Goal: Task Accomplishment & Management: Manage account settings

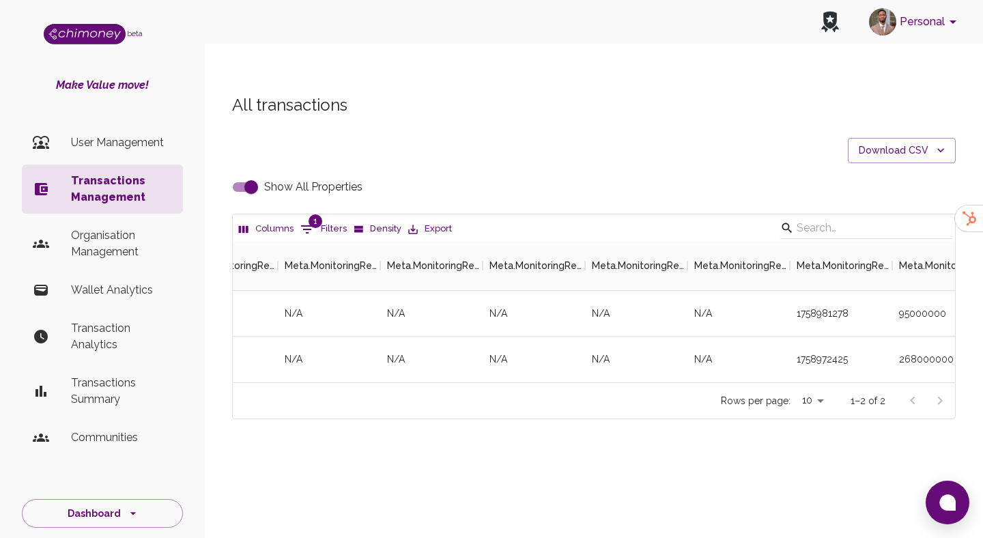
scroll to position [141, 723]
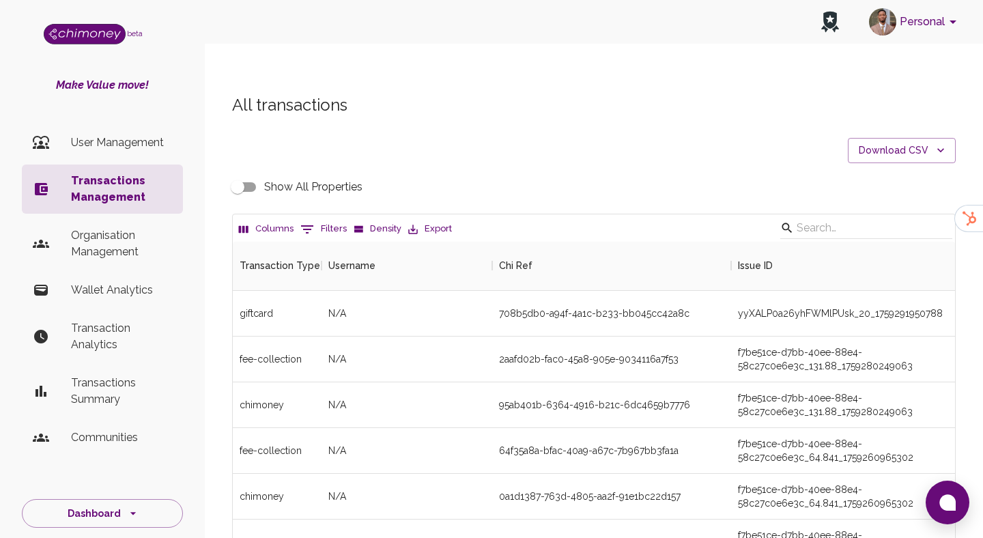
scroll to position [507, 723]
click at [144, 251] on p "Organisation Management" at bounding box center [121, 243] width 101 height 33
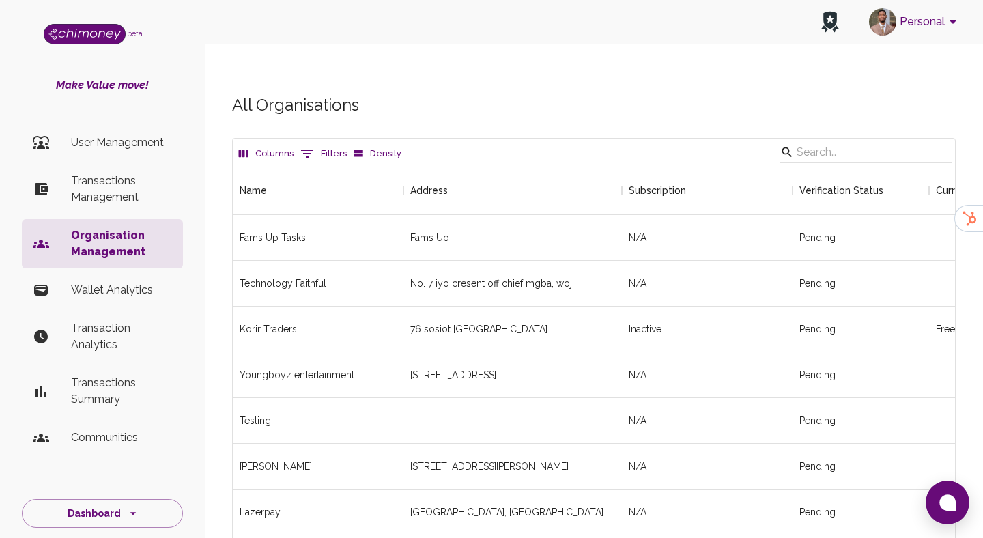
scroll to position [2337, 723]
click at [929, 141] on input "Search" at bounding box center [864, 152] width 135 height 22
type input "scrim"
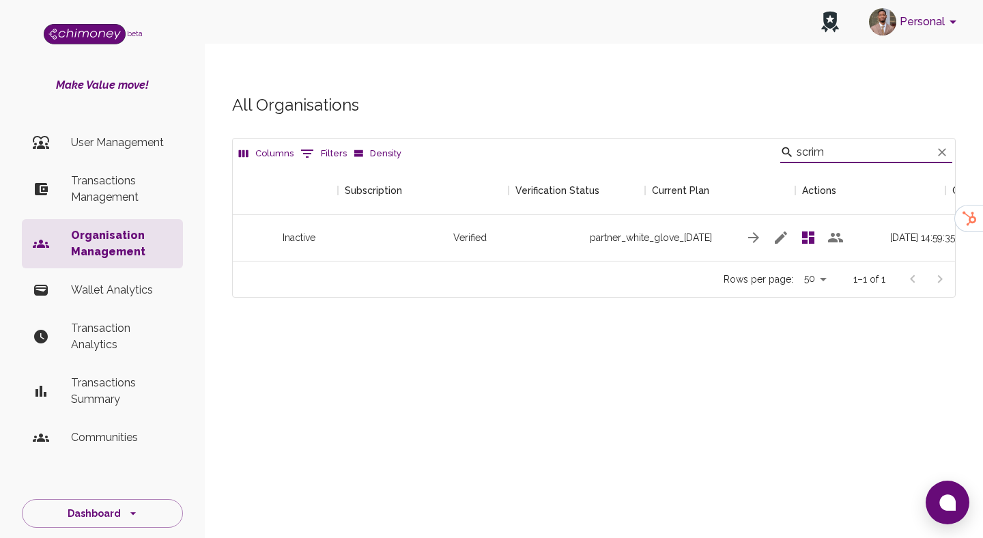
scroll to position [0, 479]
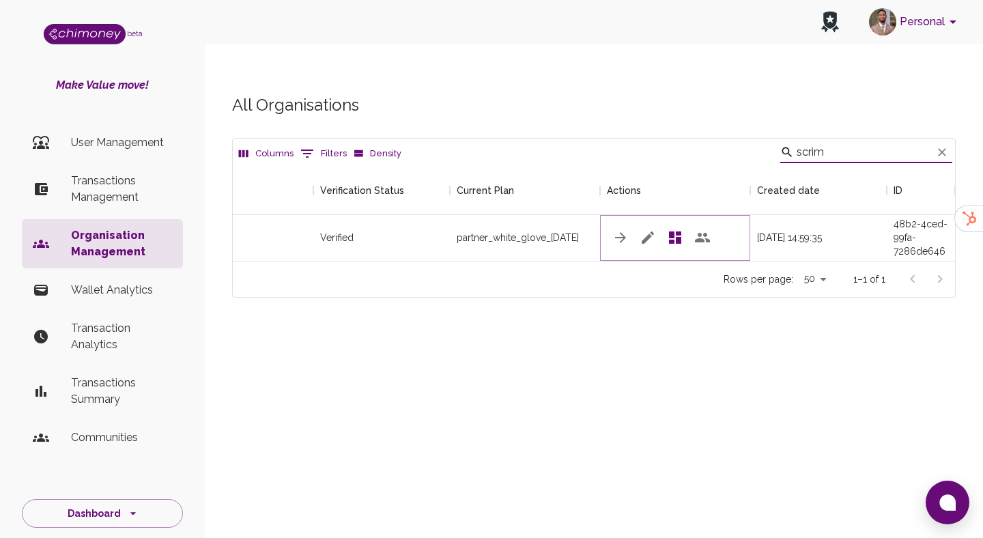
click at [646, 229] on icon "button" at bounding box center [648, 237] width 16 height 16
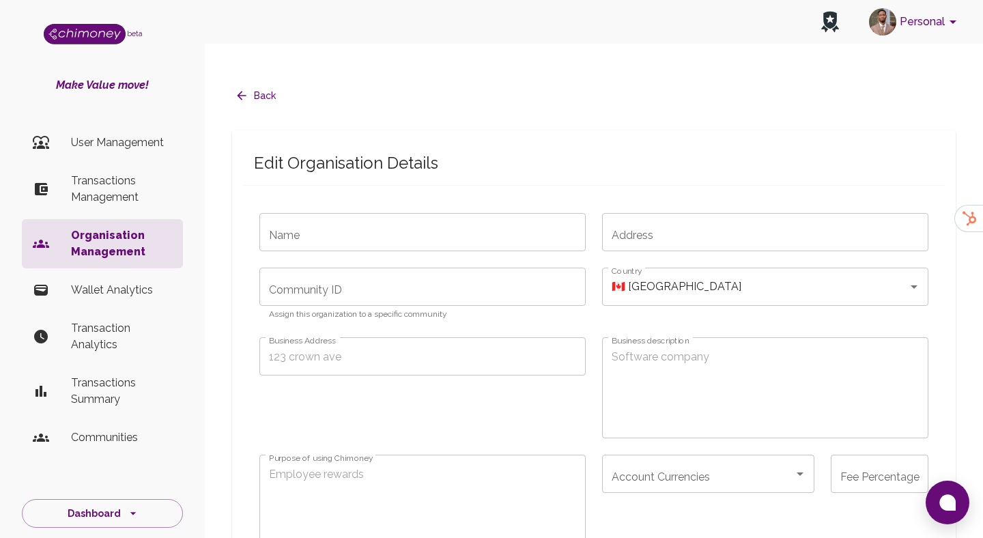
type input "Scrim"
type input "[EMAIL_ADDRESS][DOMAIN_NAME]"
checkbox input "true"
type input "partner_white_glove_[DATE]"
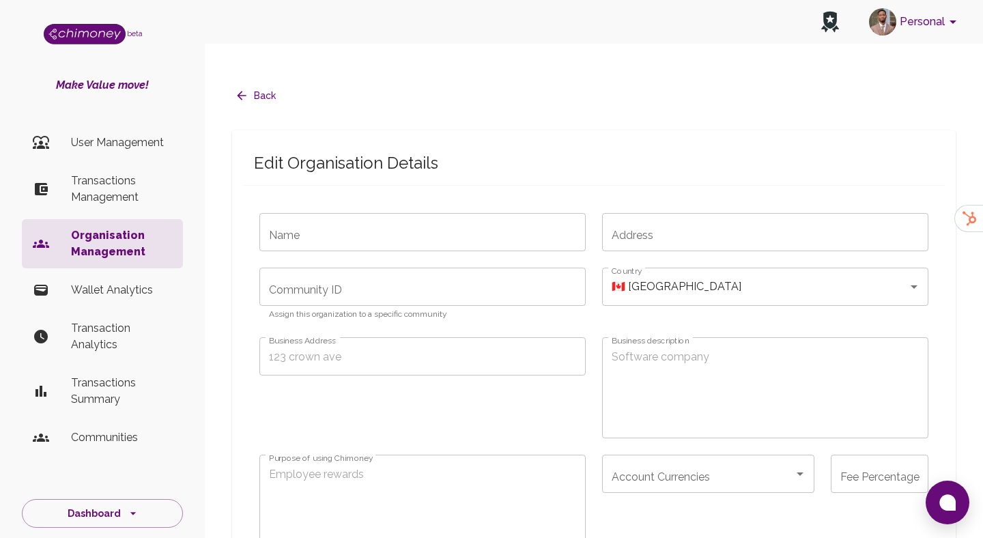
type input "sub_1RtR4TA6TBpqSfGxVEbvTIUX"
type input "cus_NYsa9oYMhxzRCv"
radio input "false"
checkbox input "true"
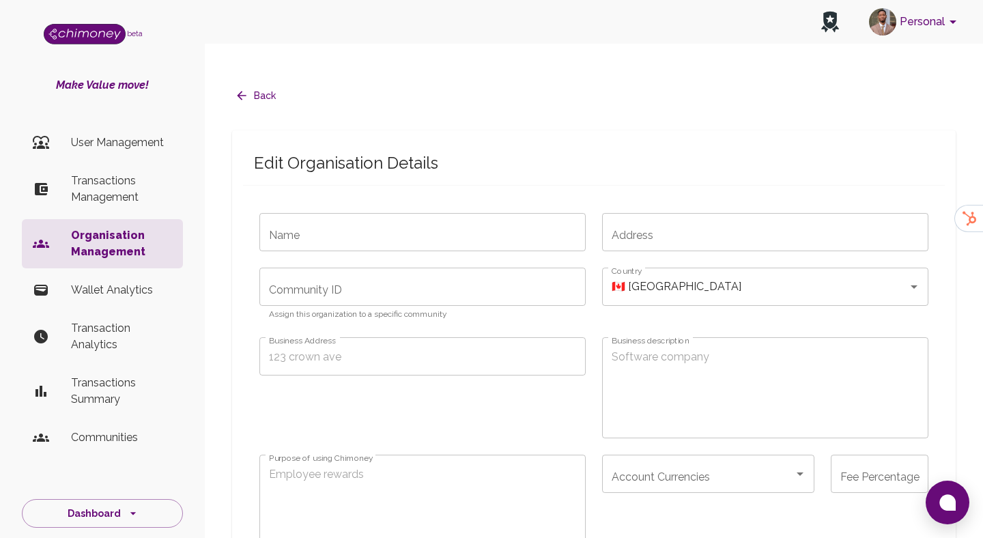
checkbox input "true"
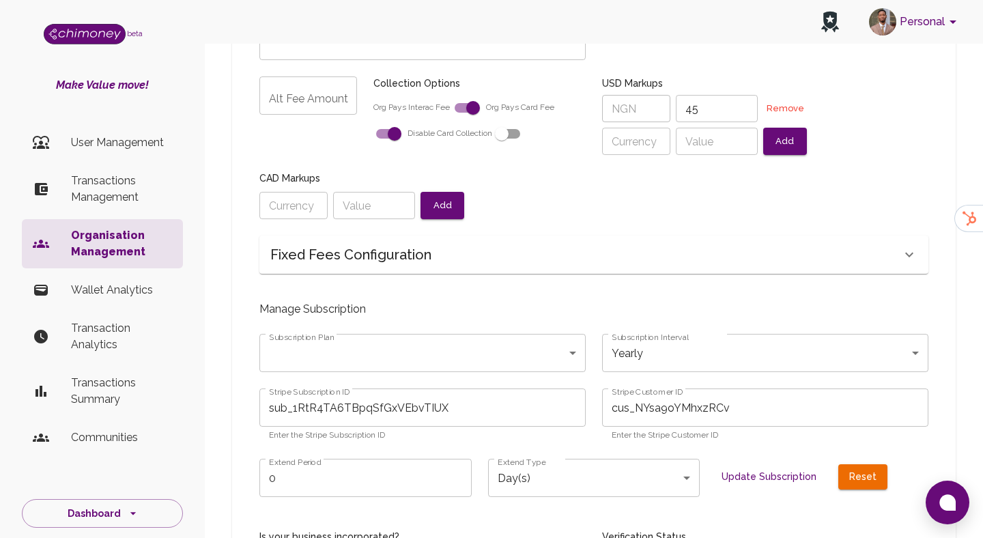
radio input "false"
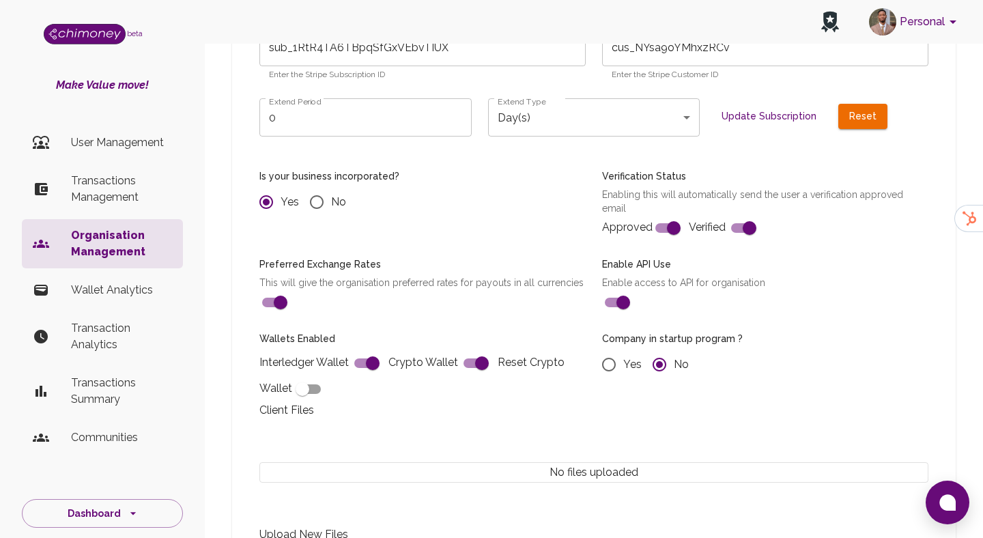
scroll to position [861, 0]
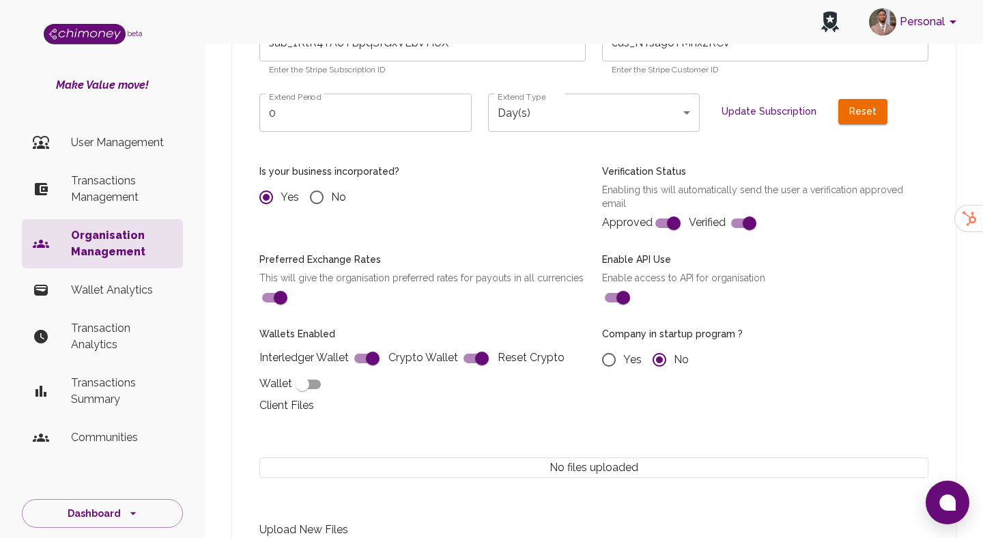
click at [377, 132] on div at bounding box center [586, 140] width 686 height 16
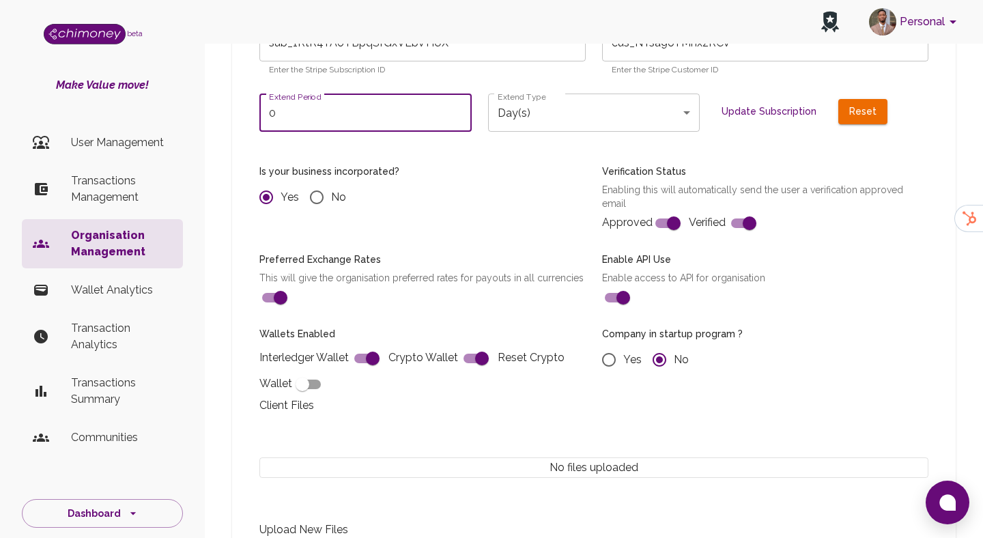
click at [377, 98] on input "0" at bounding box center [366, 113] width 212 height 38
radio input "false"
type input "1"
radio input "false"
type input "1"
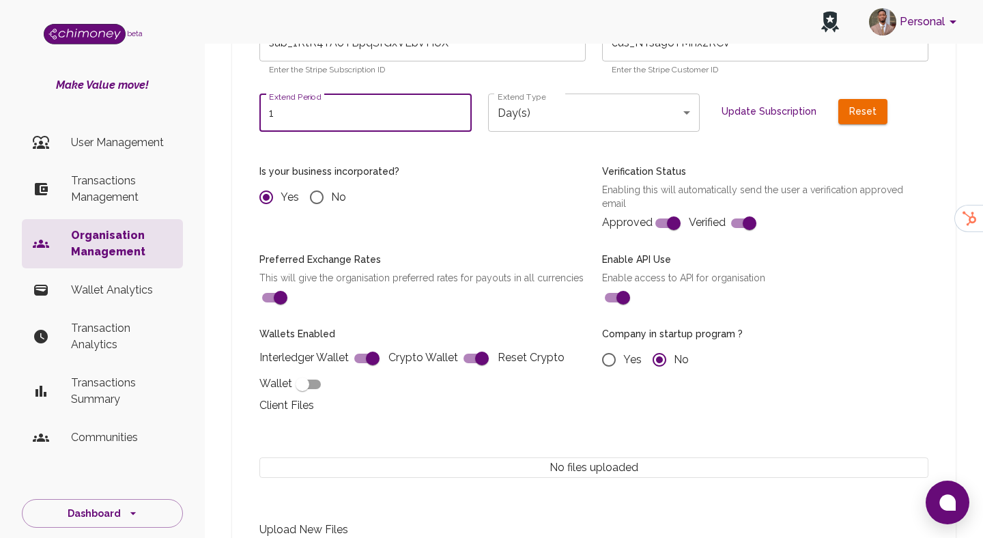
click at [763, 99] on button "Update Subscription" at bounding box center [769, 111] width 106 height 25
radio input "false"
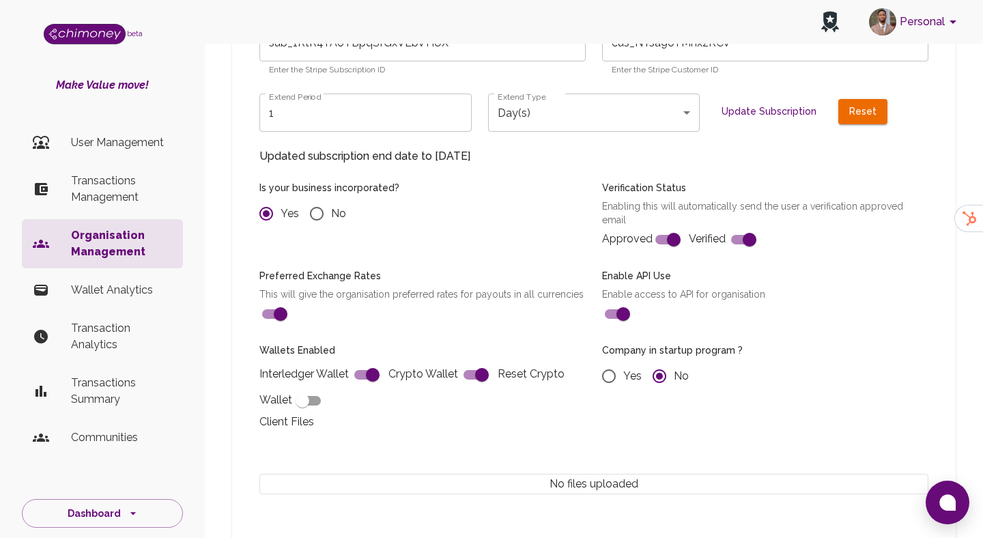
click at [382, 97] on input "1" at bounding box center [366, 113] width 212 height 38
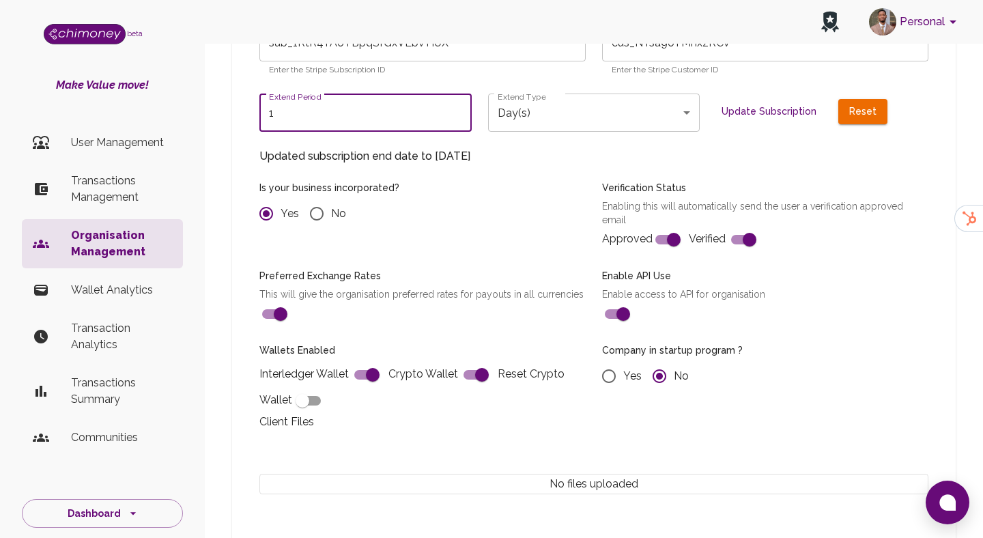
radio input "false"
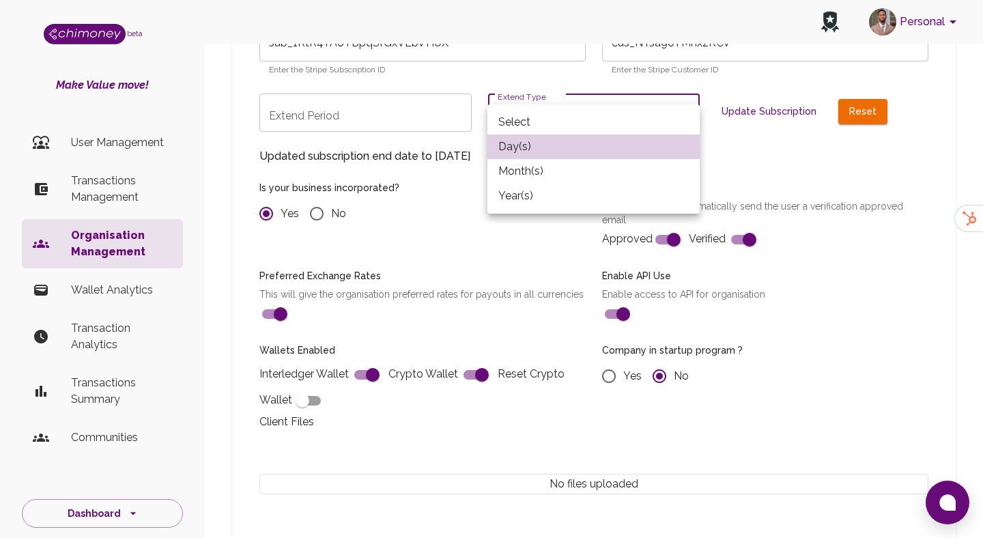
click at [542, 178] on li "Month(s)" at bounding box center [594, 171] width 212 height 25
type input "month"
radio input "false"
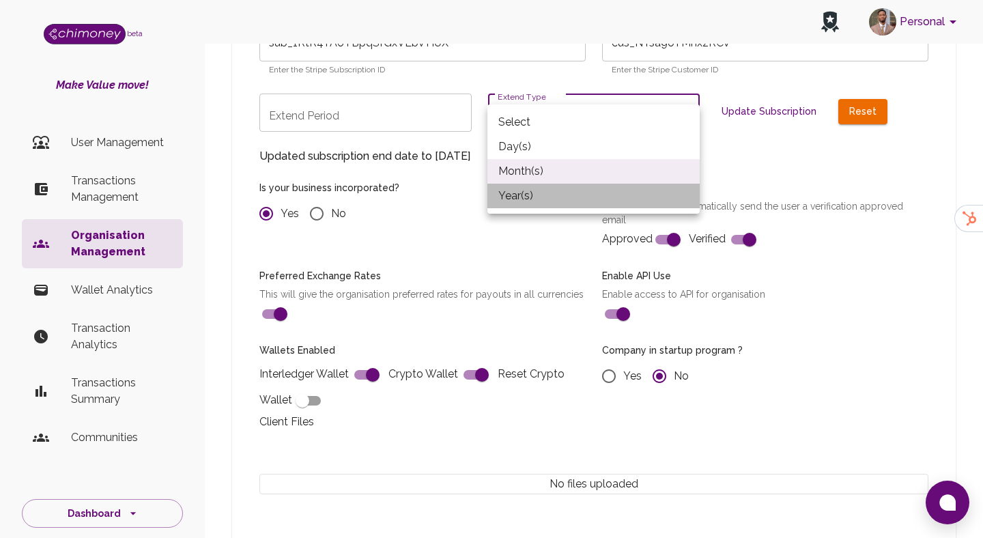
click at [528, 192] on li "Year(s)" at bounding box center [594, 196] width 212 height 25
type input "year"
radio input "false"
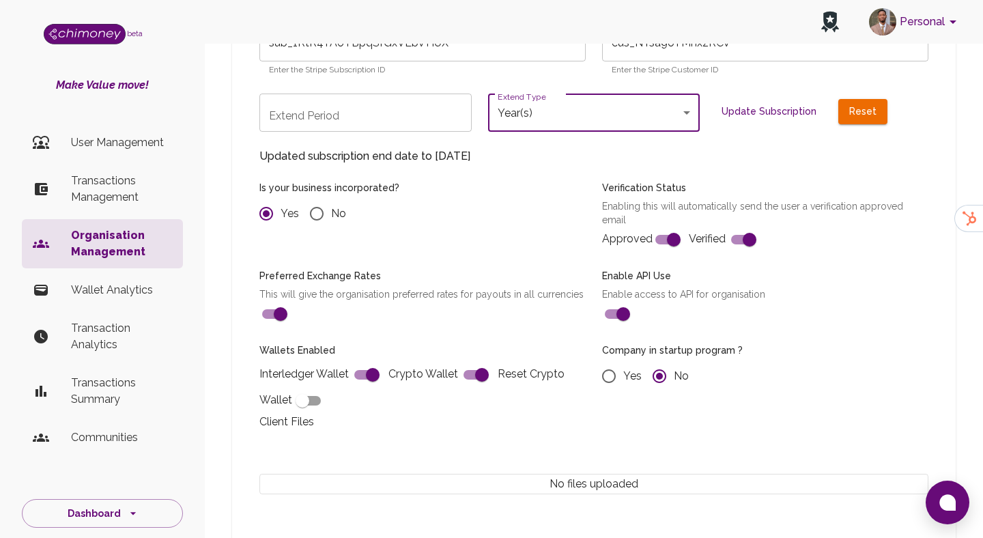
click at [362, 94] on input "Extend Period" at bounding box center [366, 113] width 212 height 38
type input "1"
radio input "false"
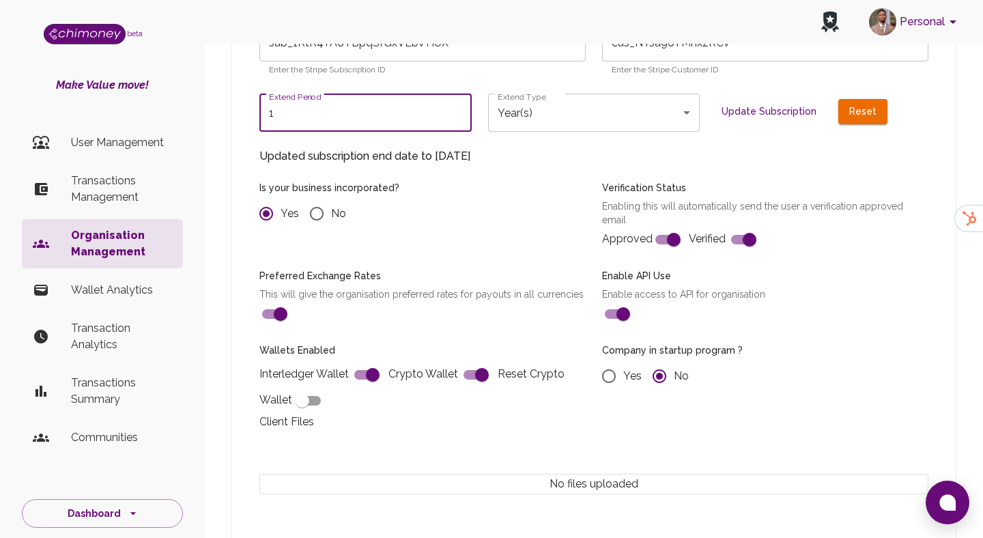
type input "1"
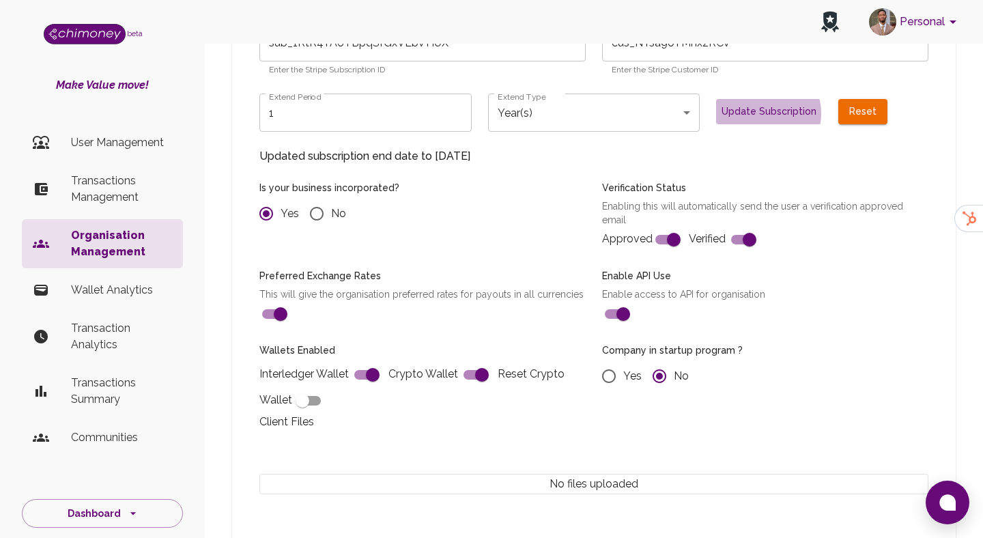
click at [763, 99] on button "Update Subscription" at bounding box center [769, 111] width 106 height 25
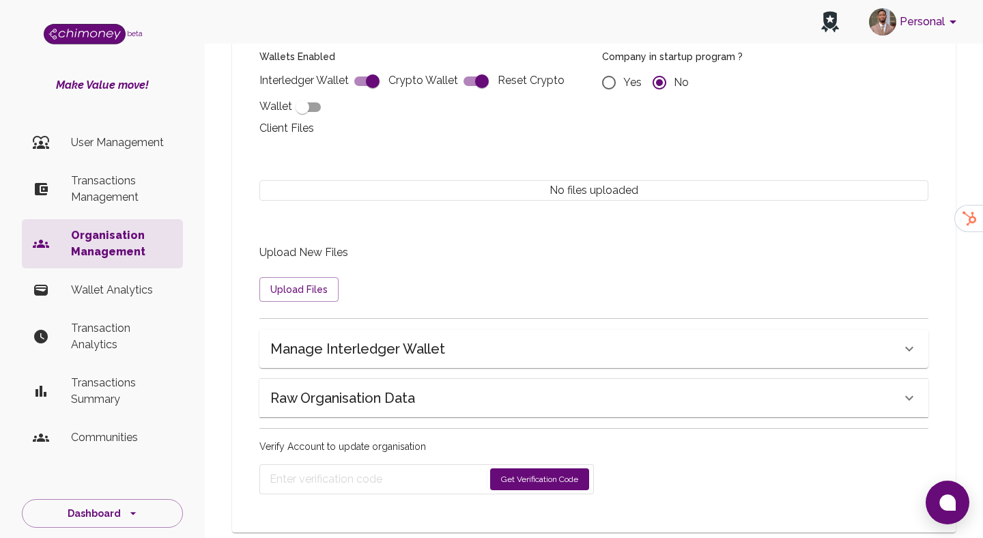
click at [512, 468] on button "Get Verification Code" at bounding box center [539, 479] width 99 height 22
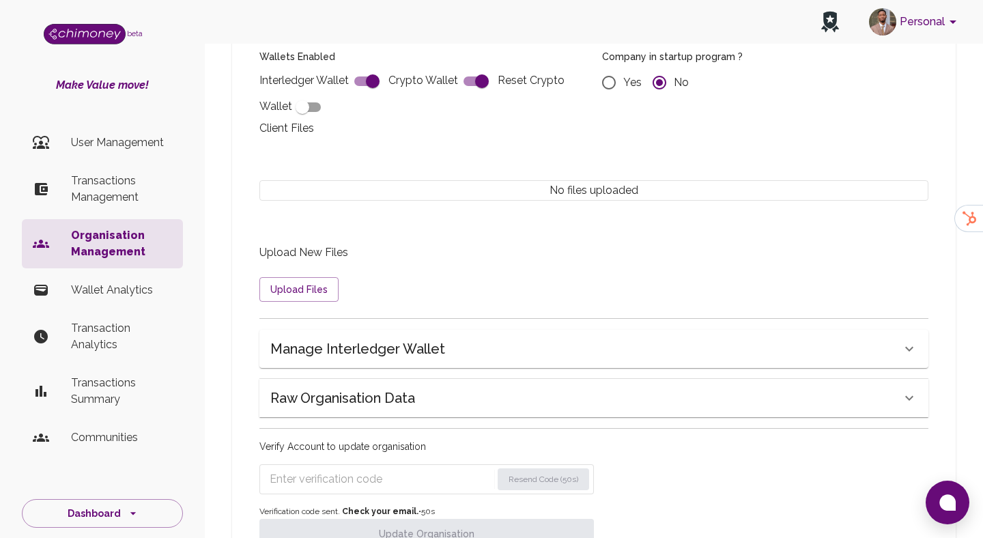
radio input "false"
click at [413, 468] on input "Enter verification code" at bounding box center [381, 479] width 223 height 22
paste input "1539"
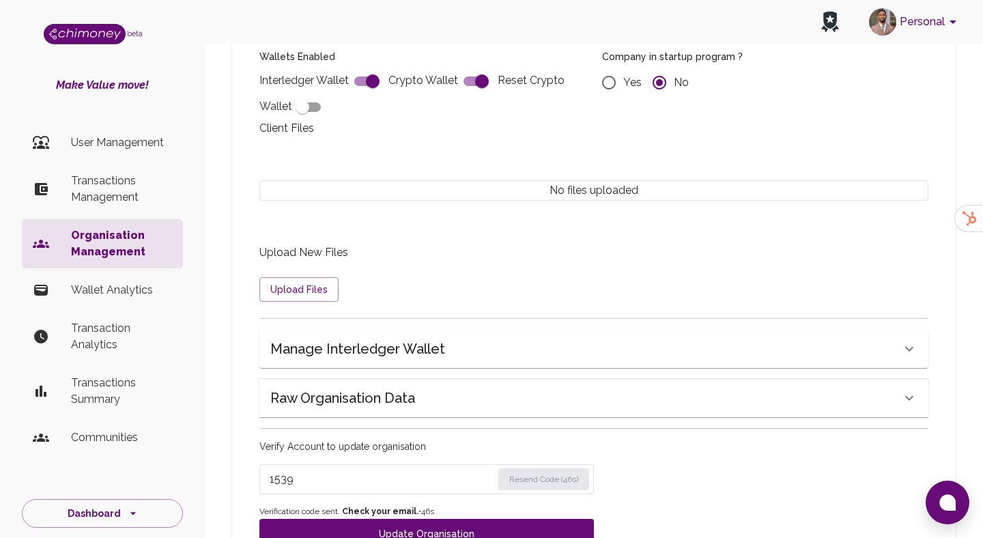
type input "1539"
click at [401, 519] on button "Update Organisation" at bounding box center [427, 534] width 335 height 30
radio input "false"
type input "sub_1SDLZkA6TBpqSfGxaqcfqRDJ"
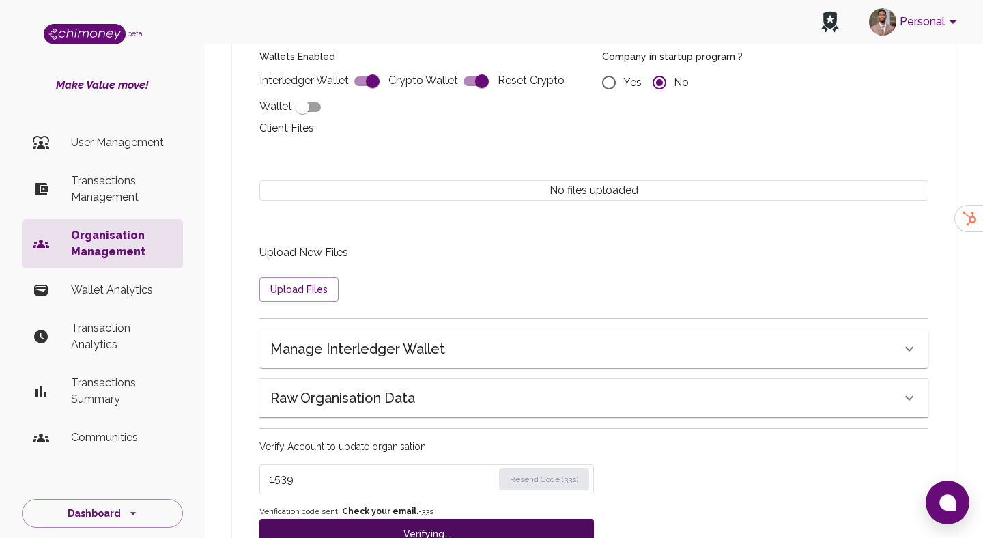
radio input "false"
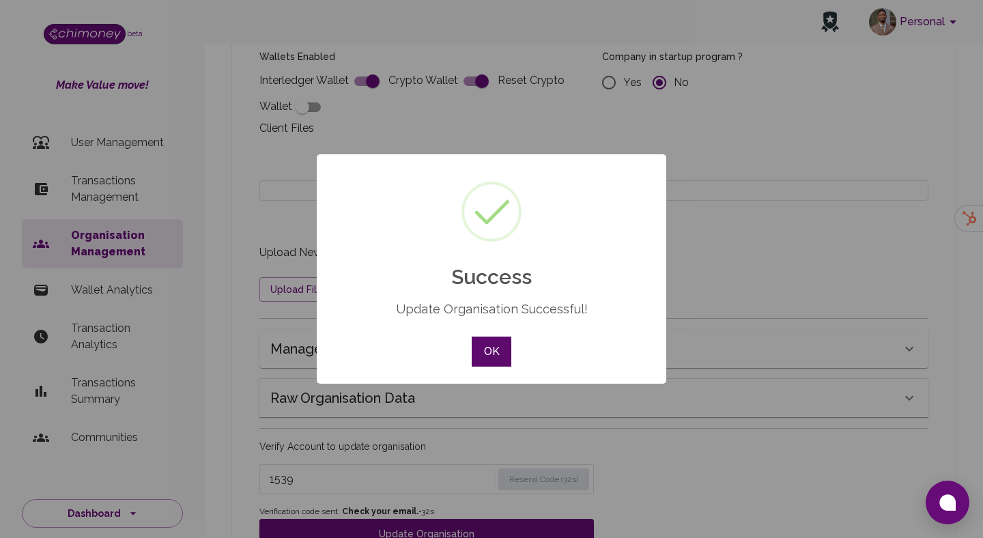
click at [486, 351] on button "OK" at bounding box center [492, 352] width 40 height 30
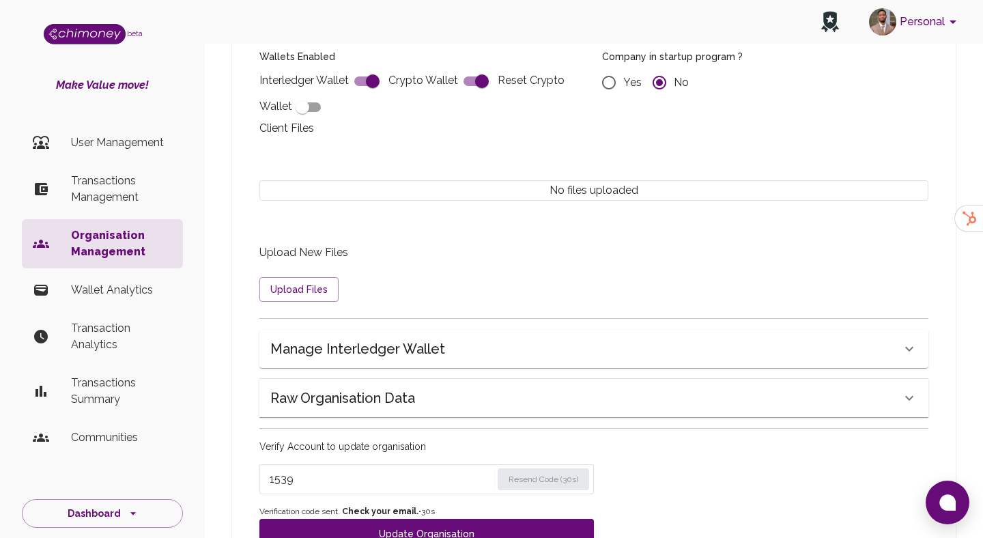
click at [147, 247] on p "Organisation Management" at bounding box center [121, 243] width 101 height 33
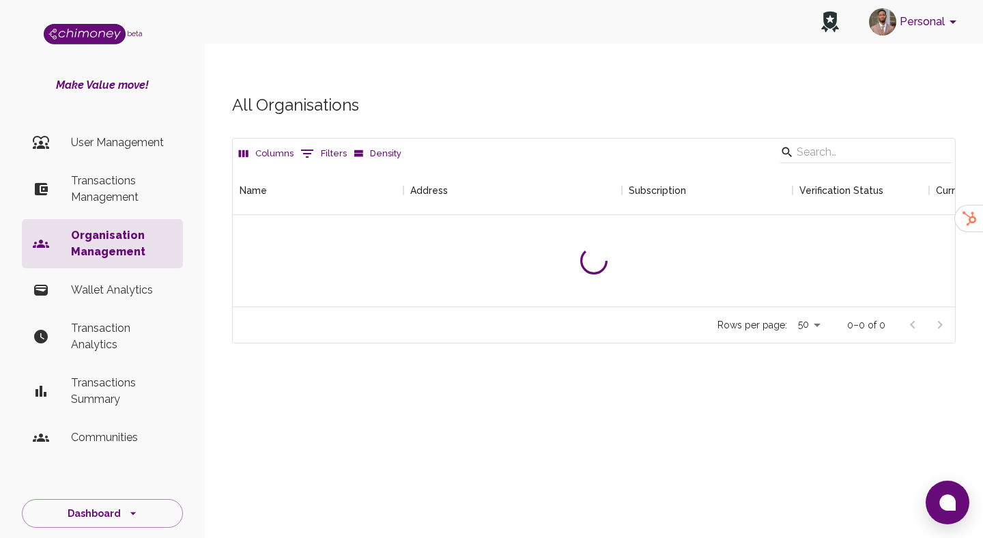
scroll to position [141, 723]
